Goal: Information Seeking & Learning: Learn about a topic

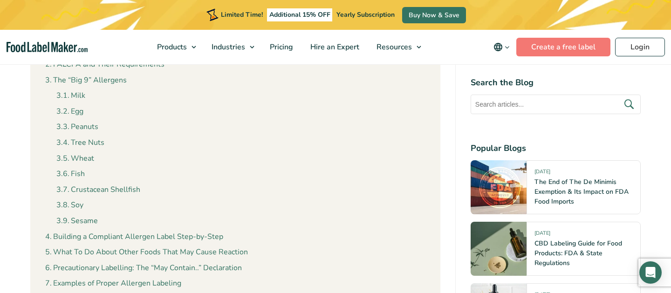
click at [190, 213] on ul "Milk Egg Peanuts Tree Nuts Wheat Fish Crustacean Shellfish Soy Sesame" at bounding box center [240, 156] width 369 height 141
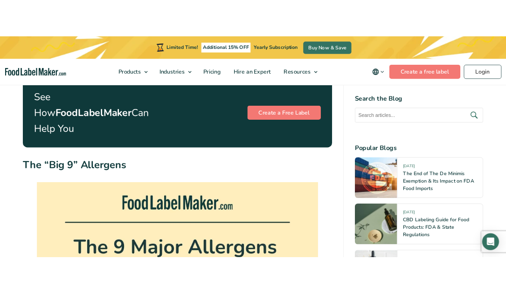
scroll to position [1354, 0]
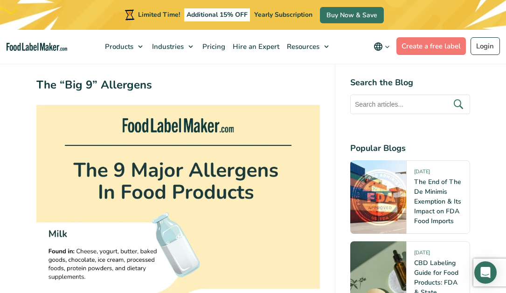
scroll to position [1528, 0]
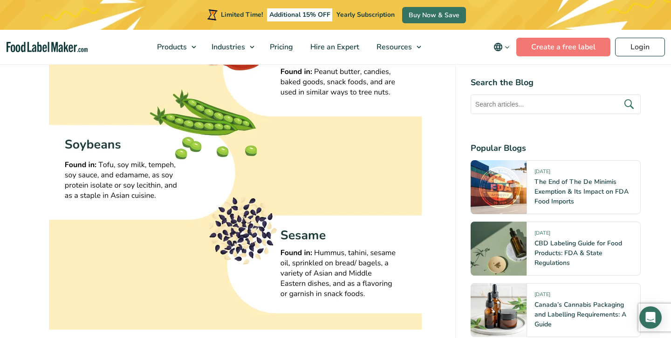
scroll to position [2156, 0]
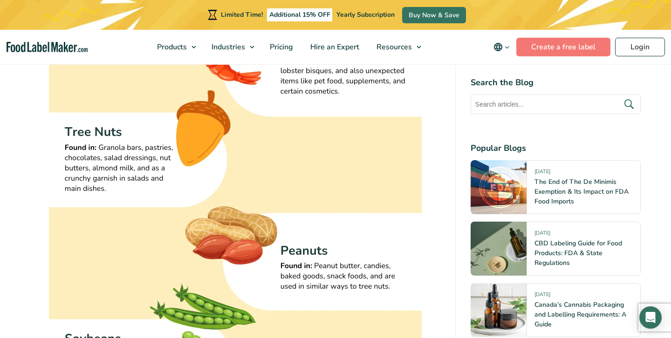
scroll to position [1949, 0]
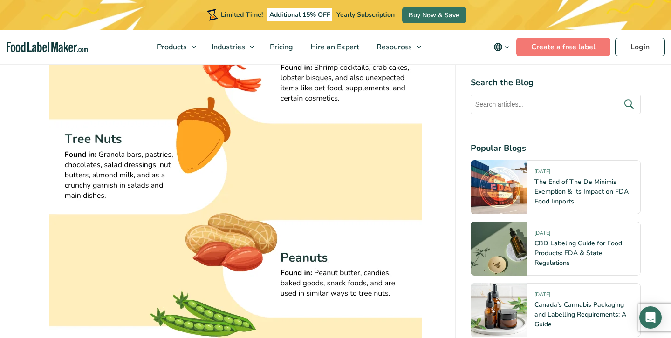
click at [292, 189] on img at bounding box center [235, 65] width 373 height 932
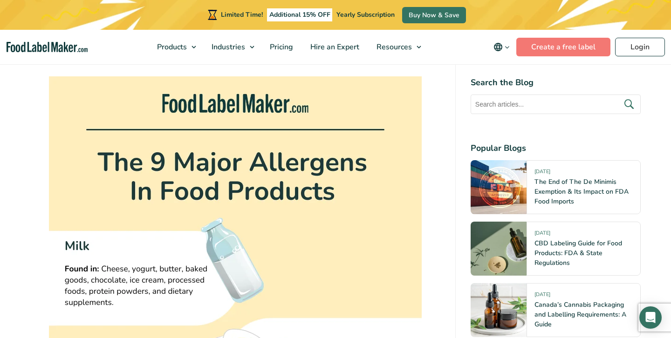
scroll to position [1467, 0]
